Goal: Check status: Check status

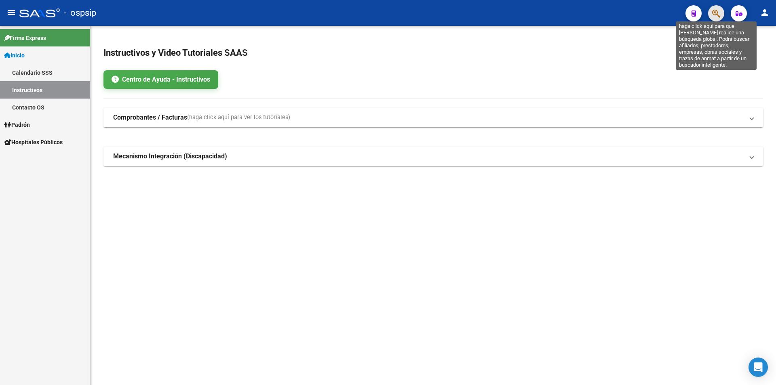
click at [716, 16] on icon "button" at bounding box center [716, 13] width 8 height 9
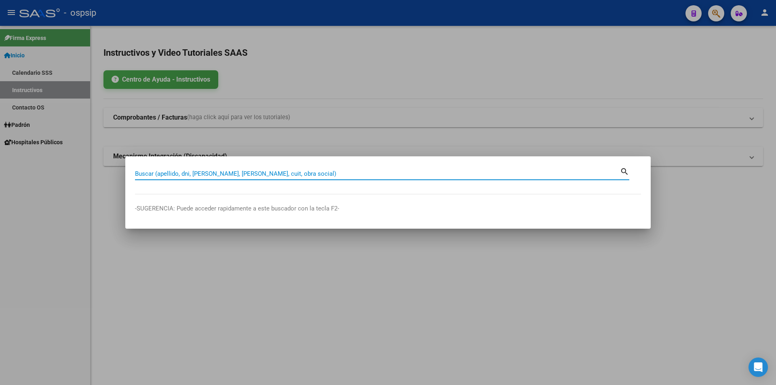
click at [274, 171] on input "Buscar (apellido, dni, [PERSON_NAME], [PERSON_NAME], cuit, obra social)" at bounding box center [377, 173] width 485 height 7
type input "43183173"
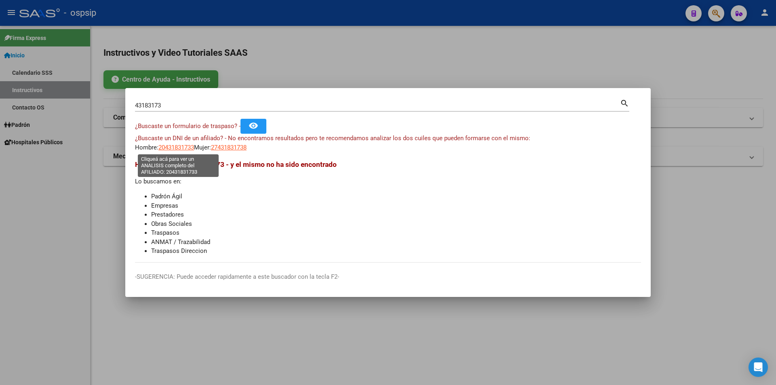
click at [180, 144] on span "20431831733" at bounding box center [176, 147] width 36 height 7
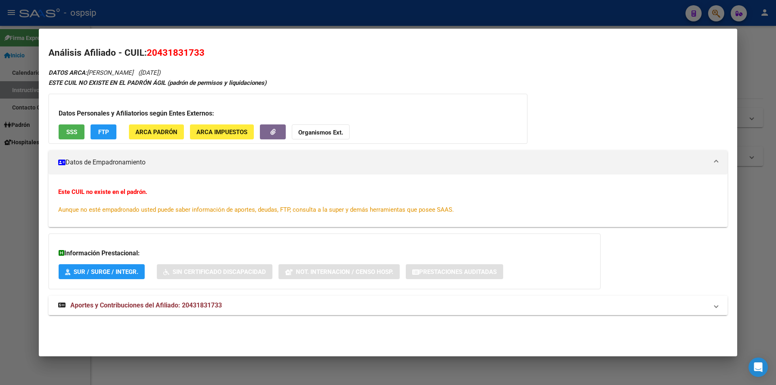
click at [184, 305] on span "Aportes y Contribuciones del Afiliado: 20431831733" at bounding box center [146, 306] width 152 height 8
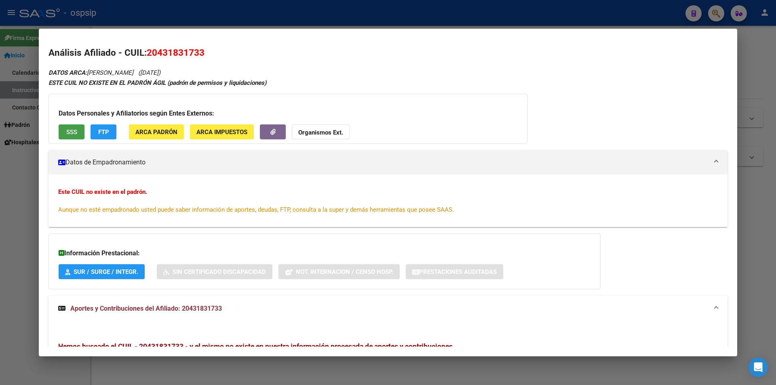
click at [69, 134] on span "SSS" at bounding box center [71, 132] width 11 height 7
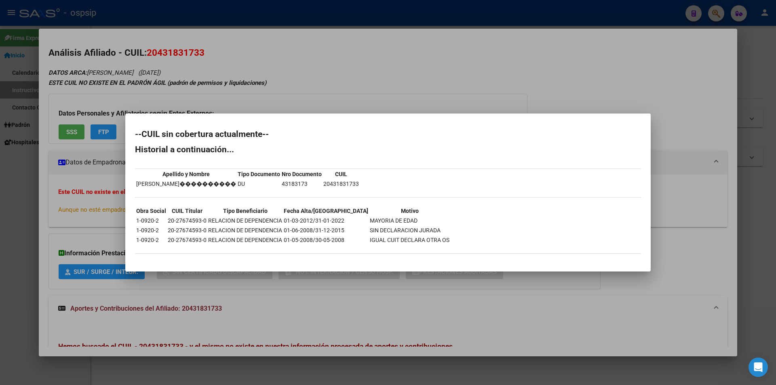
click at [417, 101] on div at bounding box center [388, 192] width 776 height 385
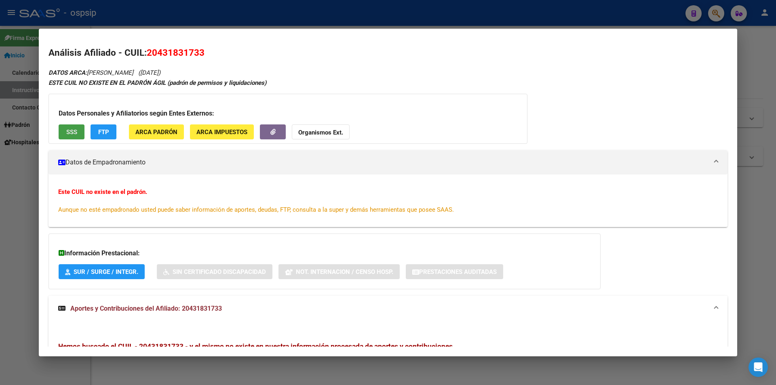
click at [74, 132] on span "SSS" at bounding box center [71, 132] width 11 height 7
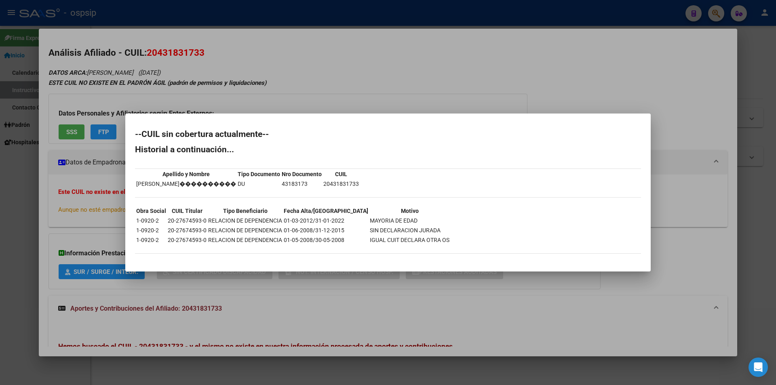
click at [363, 90] on div at bounding box center [388, 192] width 776 height 385
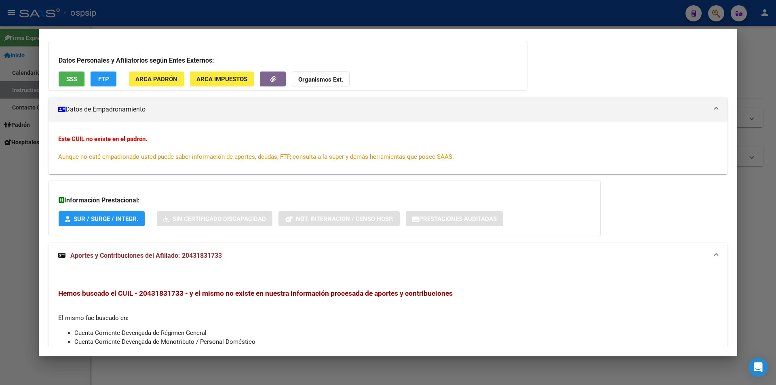
scroll to position [32, 0]
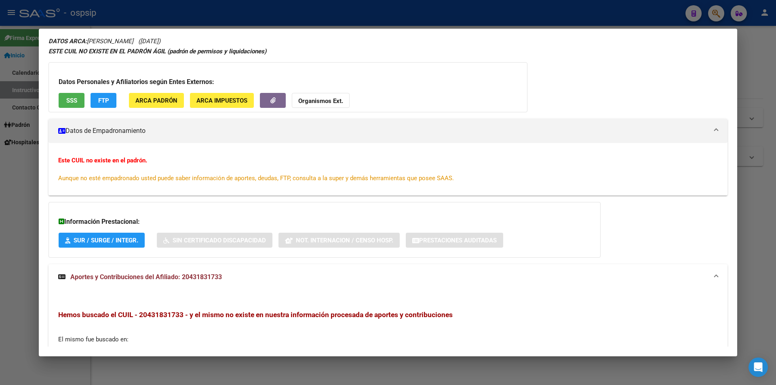
click at [351, 9] on div at bounding box center [388, 192] width 776 height 385
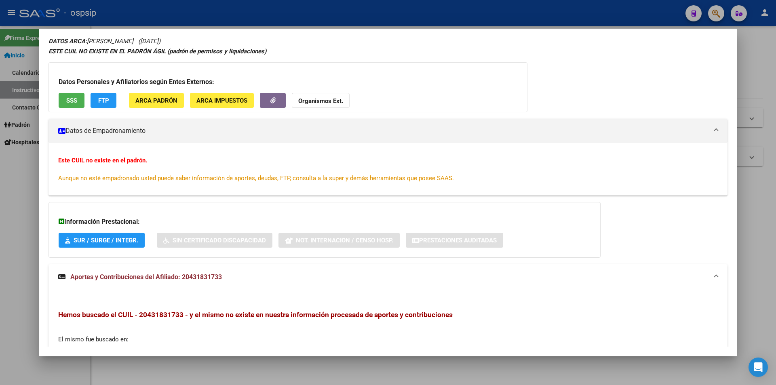
click at [358, 12] on div at bounding box center [388, 192] width 776 height 385
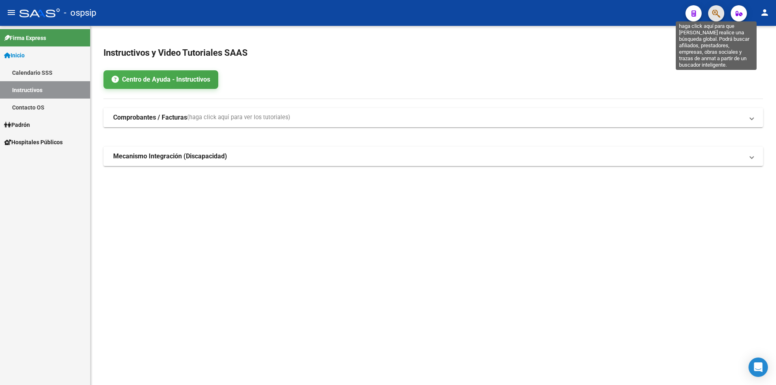
click at [717, 11] on icon "button" at bounding box center [716, 13] width 8 height 9
